Goal: Navigation & Orientation: Understand site structure

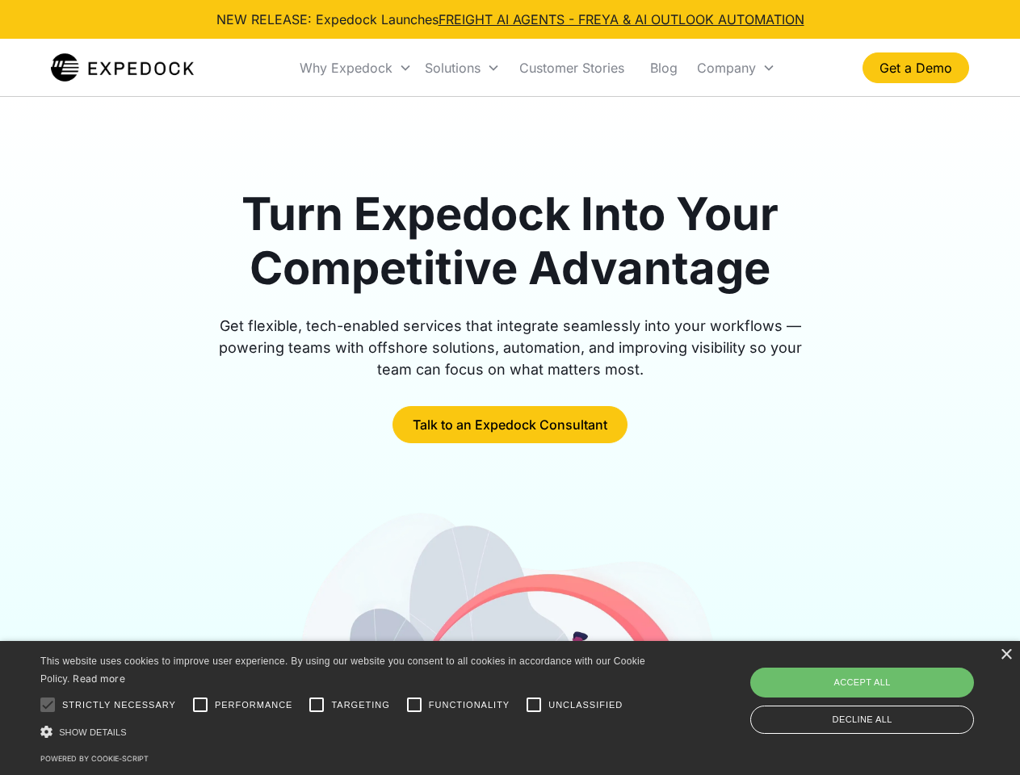
click at [356, 68] on div "Why Expedock" at bounding box center [346, 68] width 93 height 16
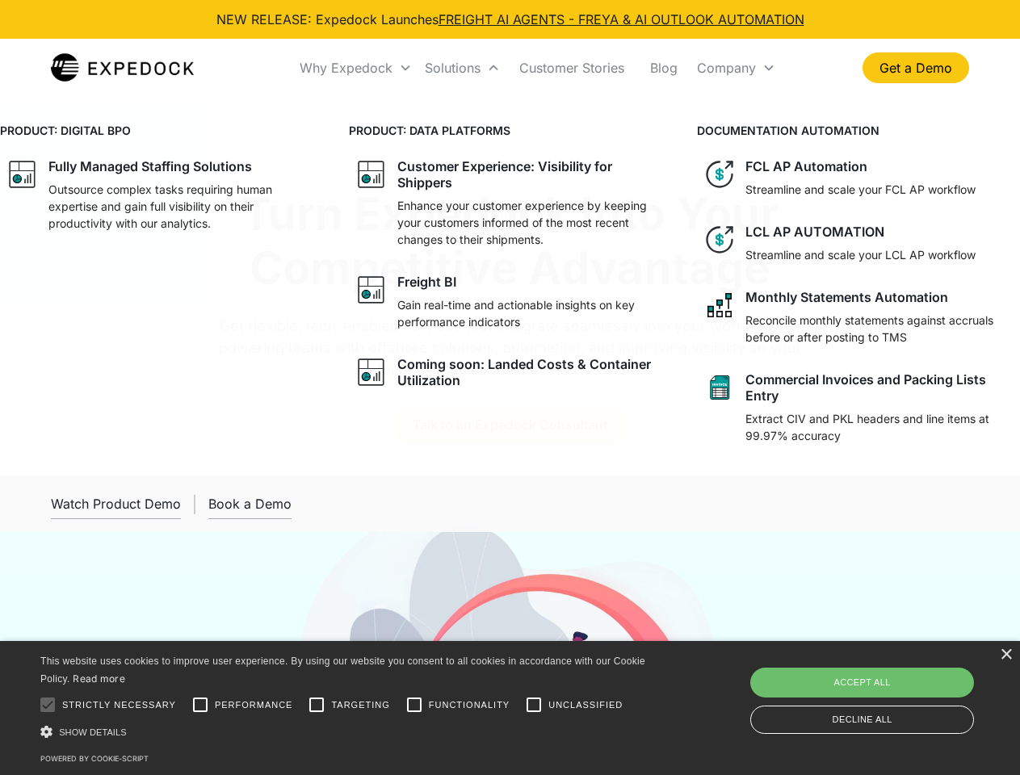
click at [462, 68] on div "Solutions" at bounding box center [453, 68] width 56 height 16
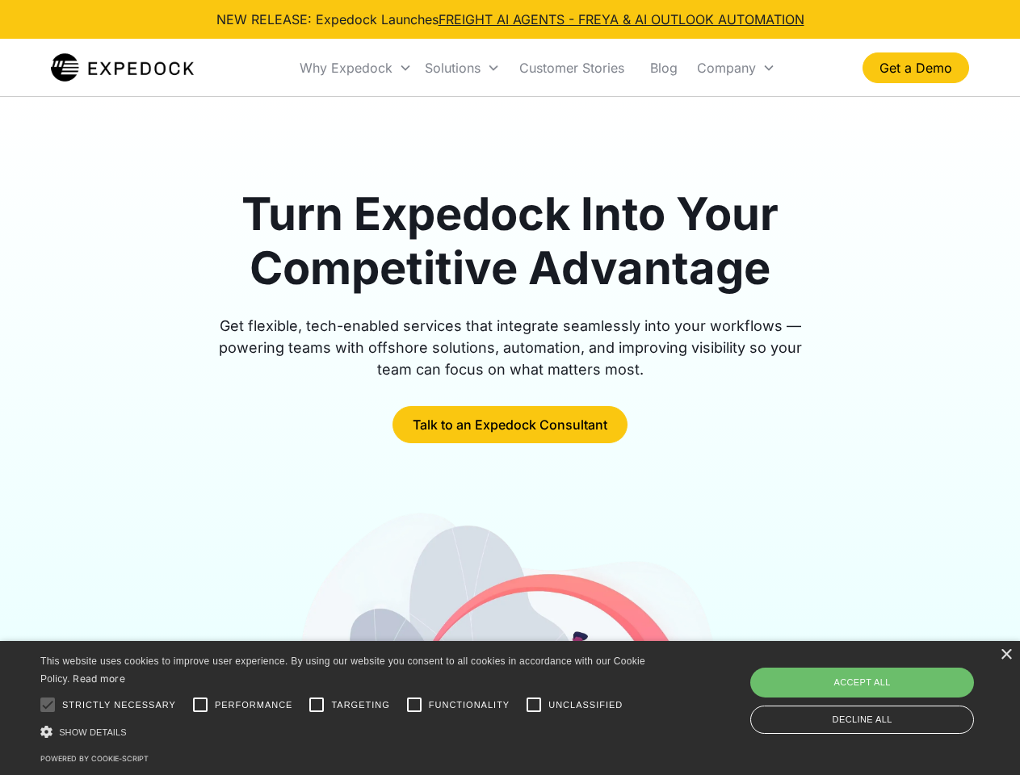
click at [736, 68] on div "Company" at bounding box center [726, 68] width 59 height 16
click at [48, 705] on div at bounding box center [47, 705] width 32 height 32
click at [200, 705] on input "Performance" at bounding box center [200, 705] width 32 height 32
checkbox input "true"
click at [317, 705] on input "Targeting" at bounding box center [316, 705] width 32 height 32
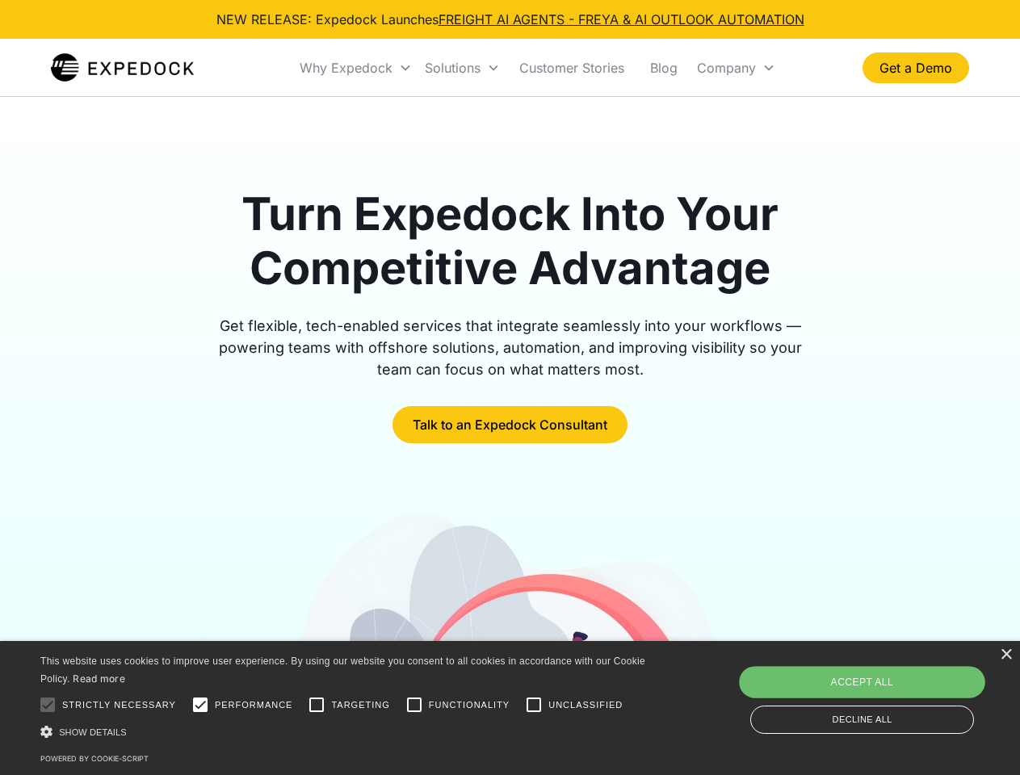
checkbox input "true"
